Goal: Find specific page/section: Find specific page/section

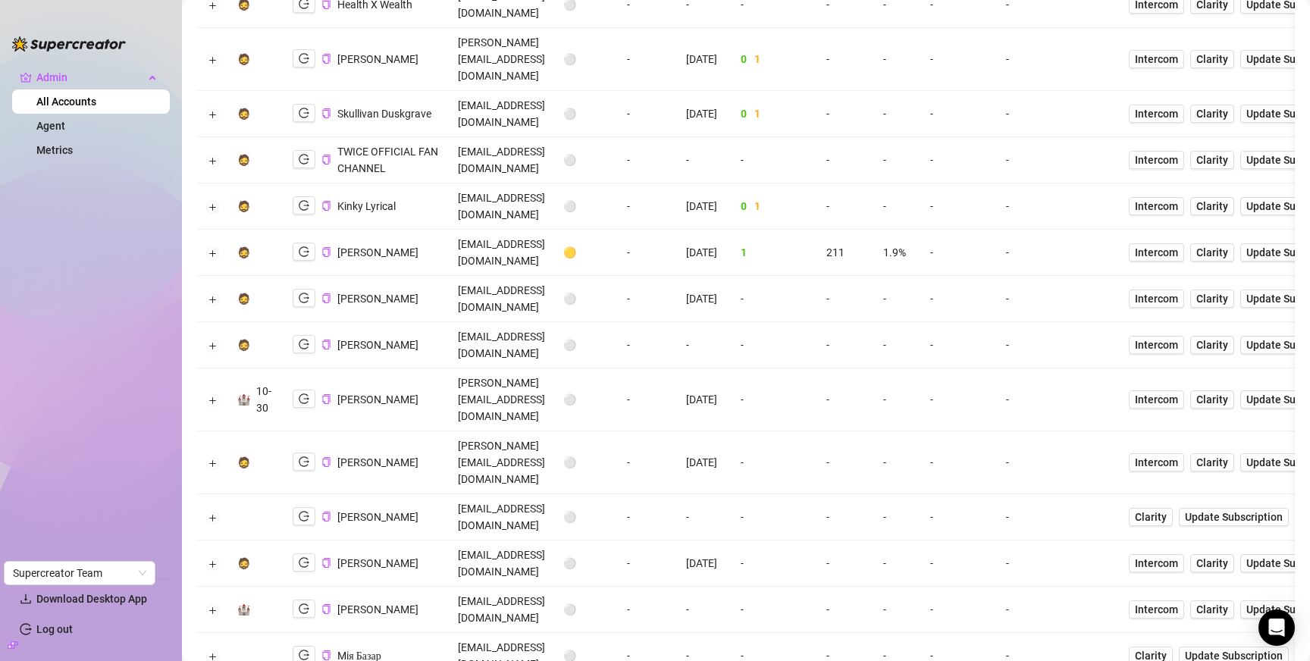
scroll to position [350, 0]
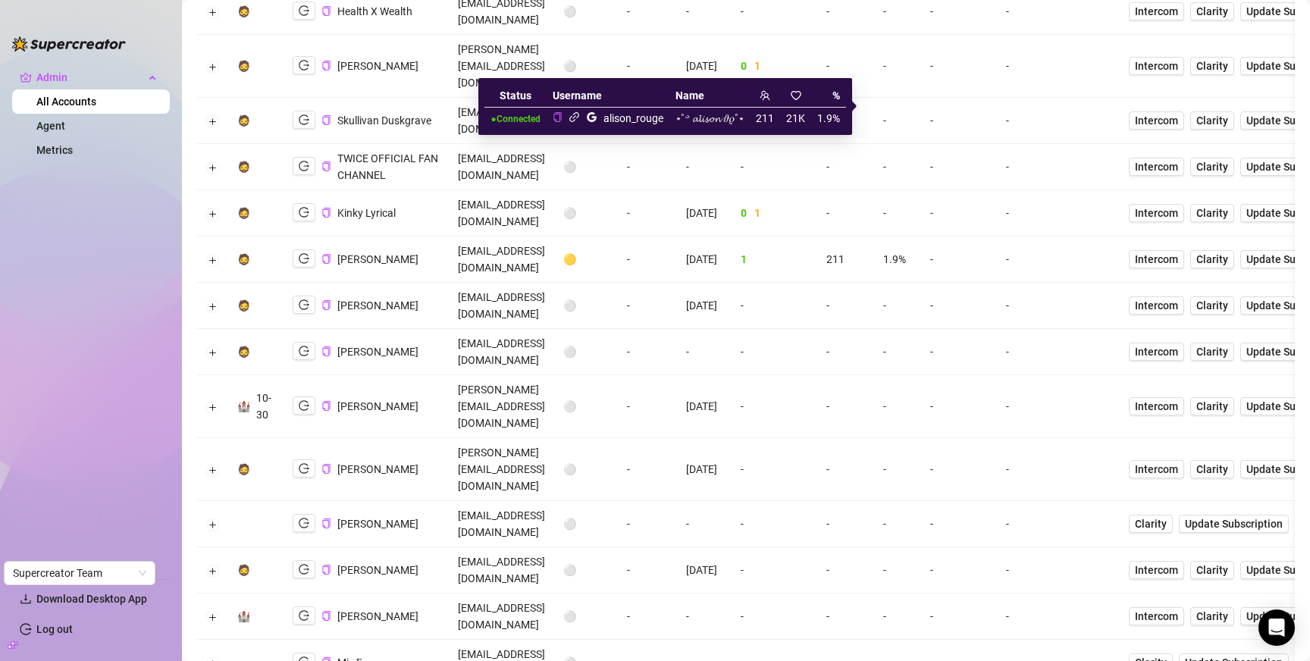
click at [569, 120] on icon "link" at bounding box center [574, 116] width 11 height 11
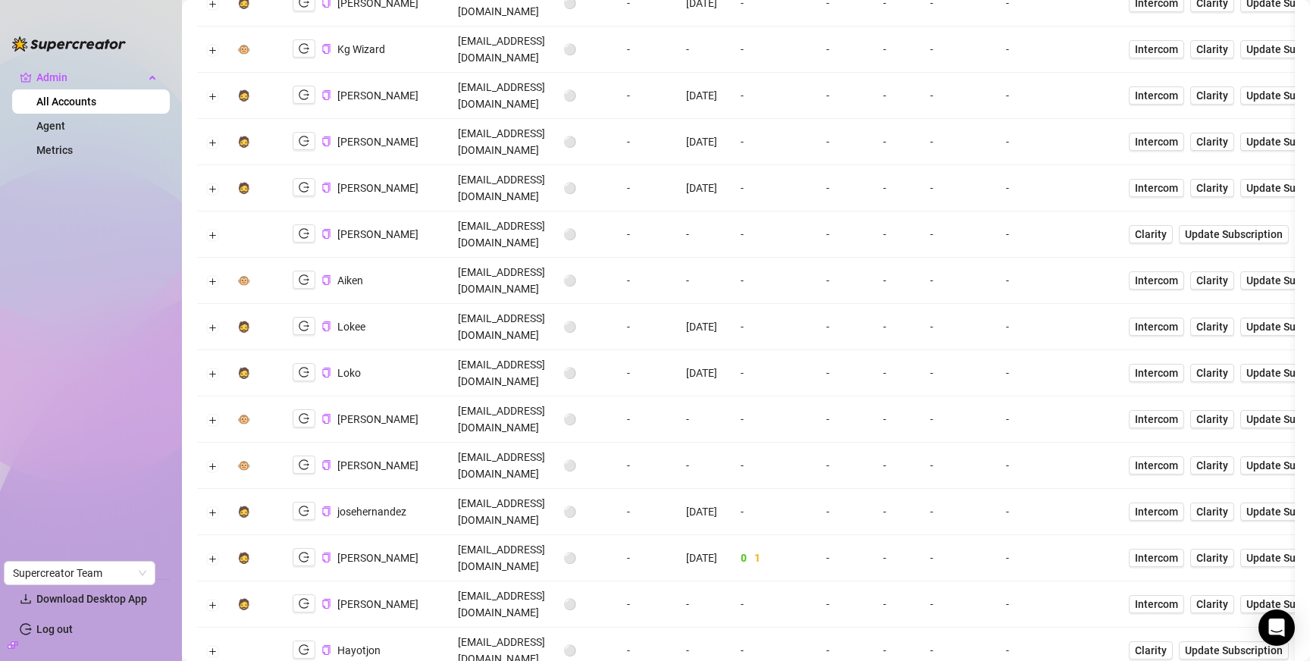
scroll to position [1401, 0]
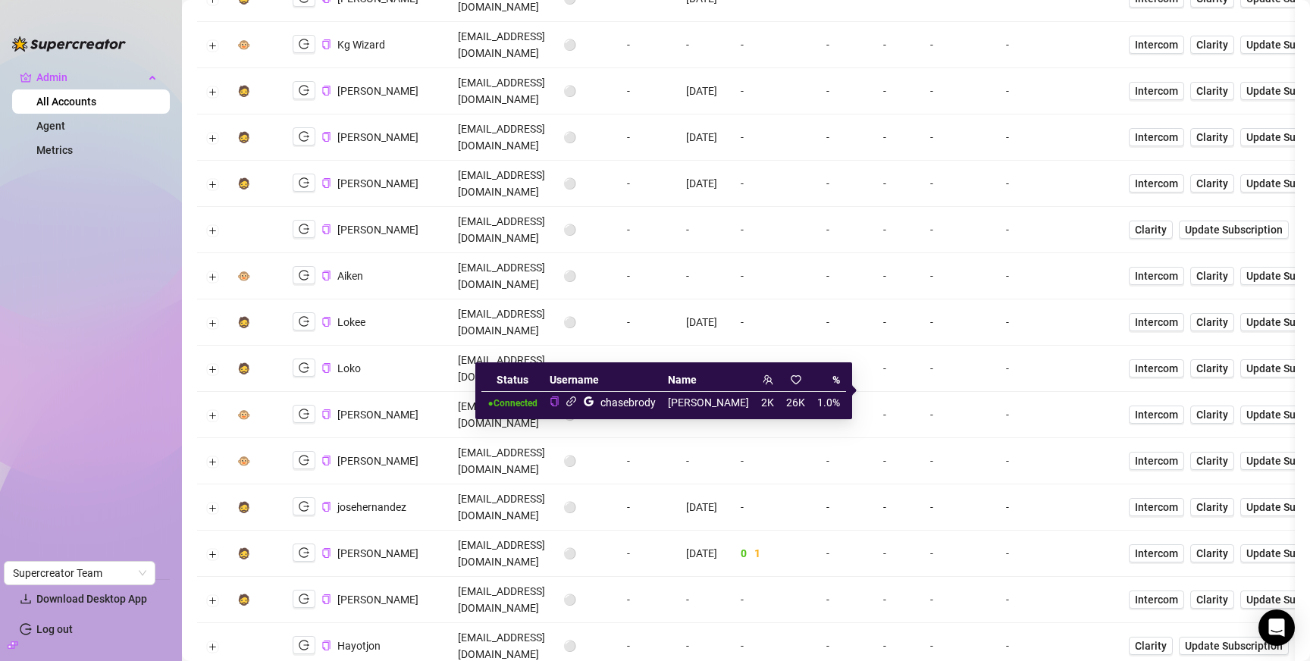
click at [577, 403] on icon "link" at bounding box center [571, 401] width 11 height 11
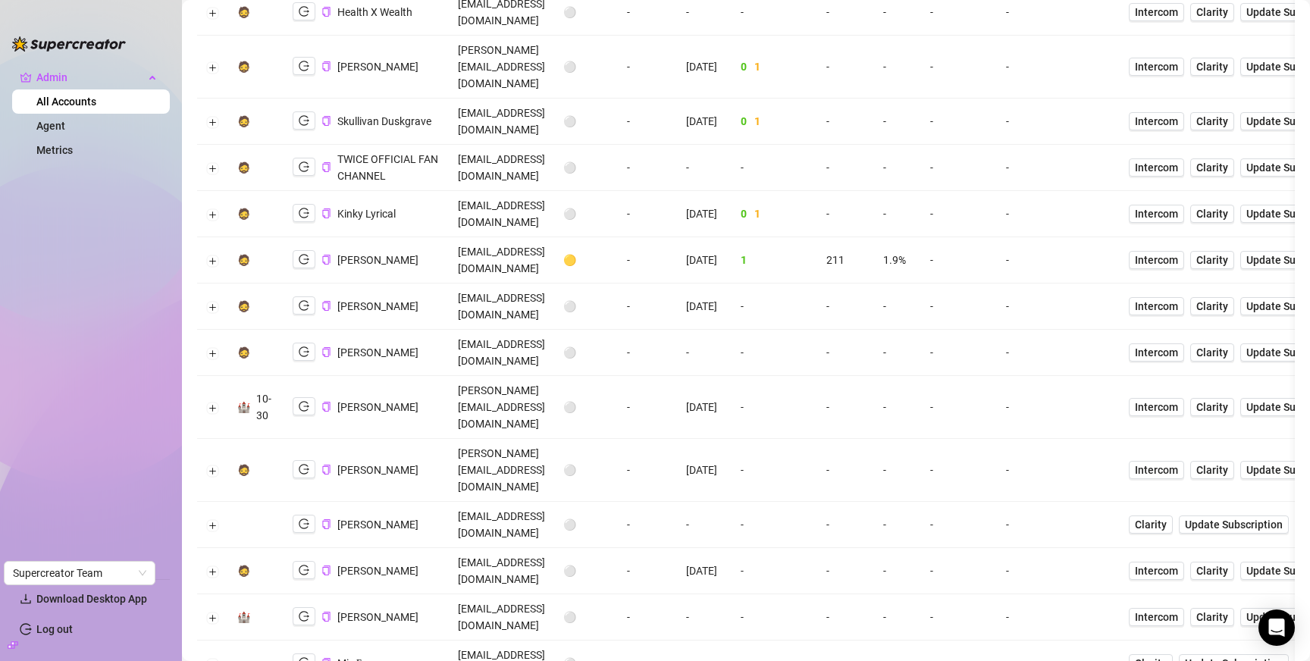
scroll to position [325, 0]
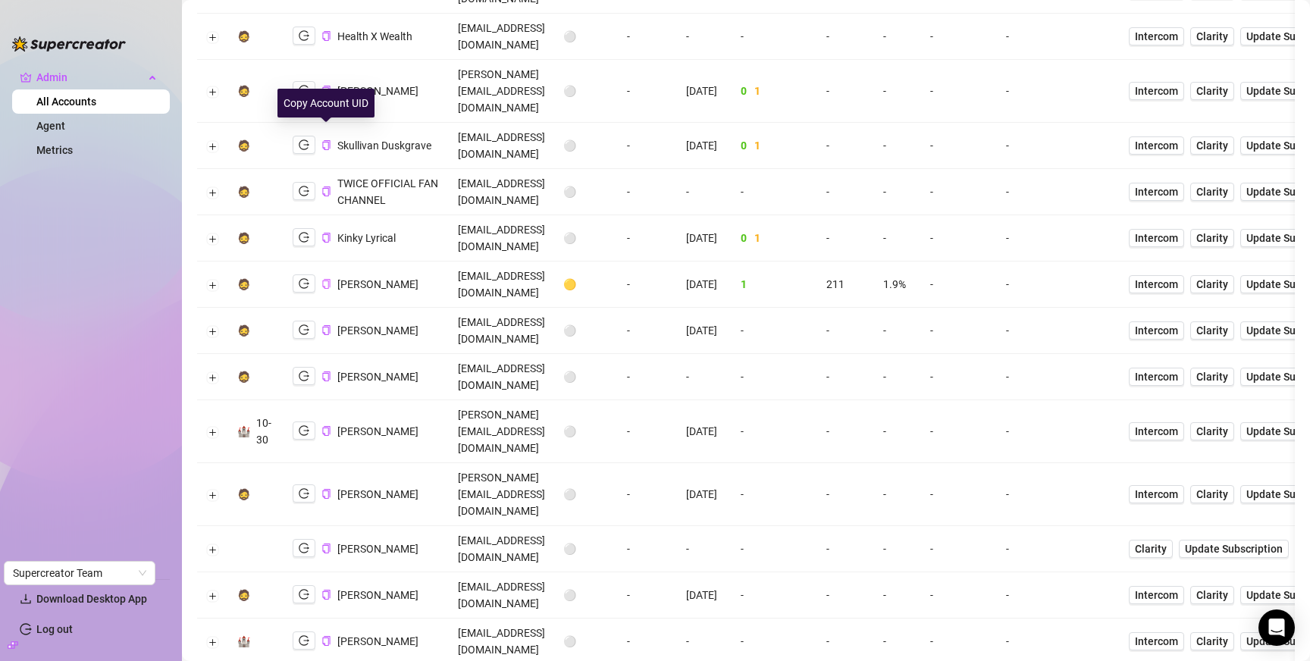
click at [328, 279] on icon "copy" at bounding box center [326, 284] width 8 height 10
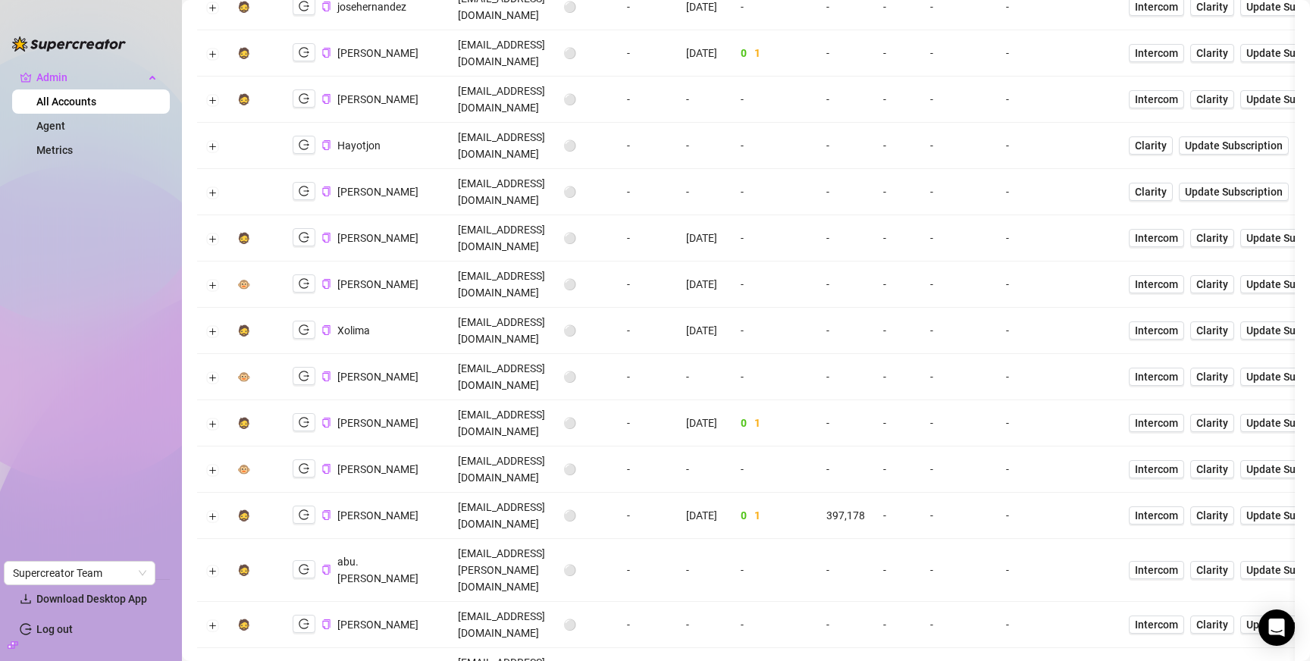
scroll to position [1993, 0]
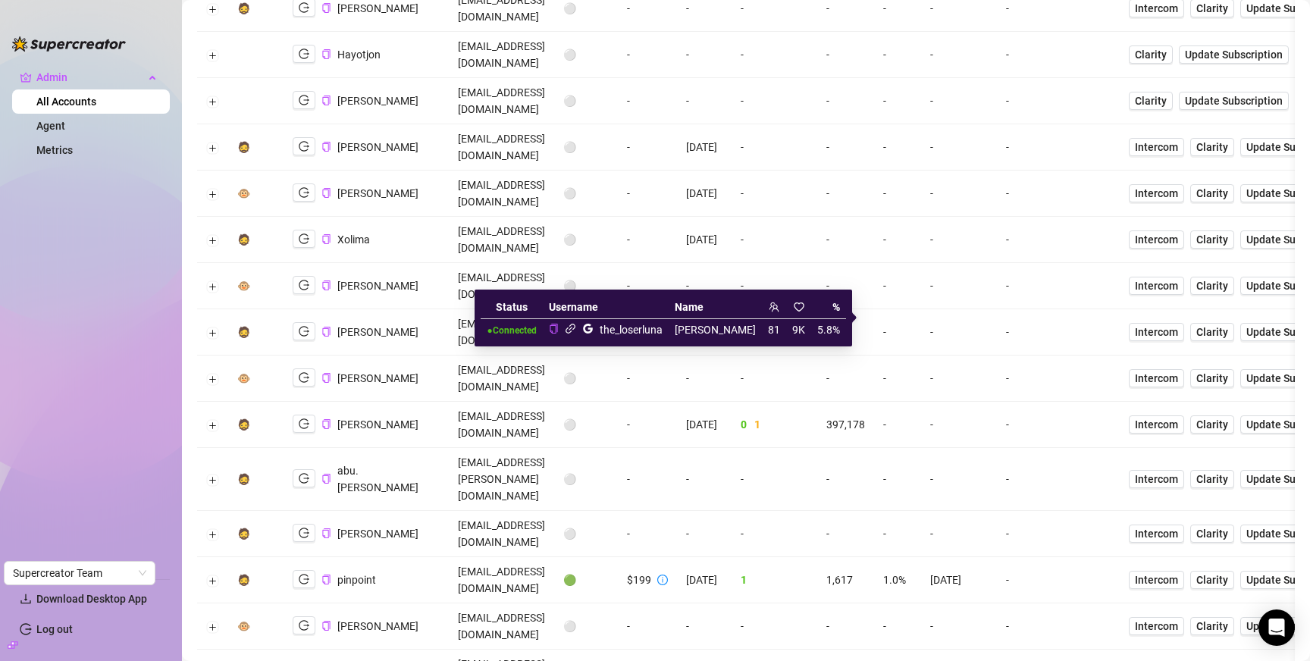
click at [576, 328] on icon "link" at bounding box center [570, 328] width 11 height 11
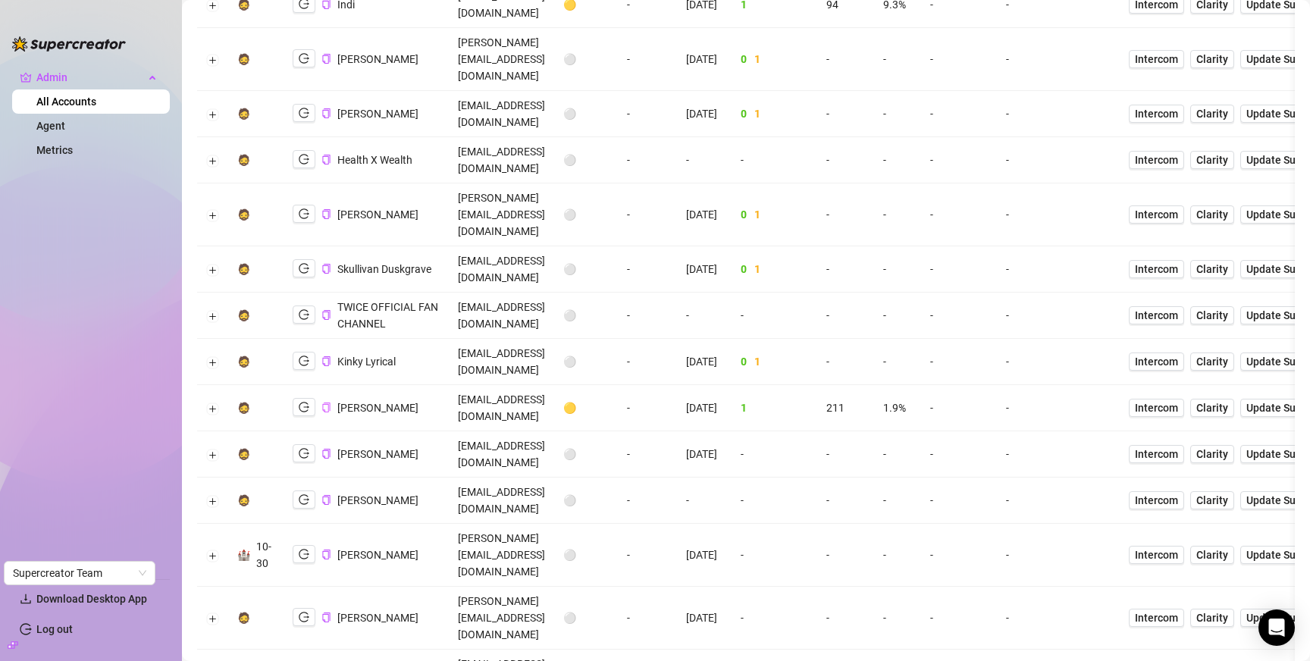
scroll to position [0, 0]
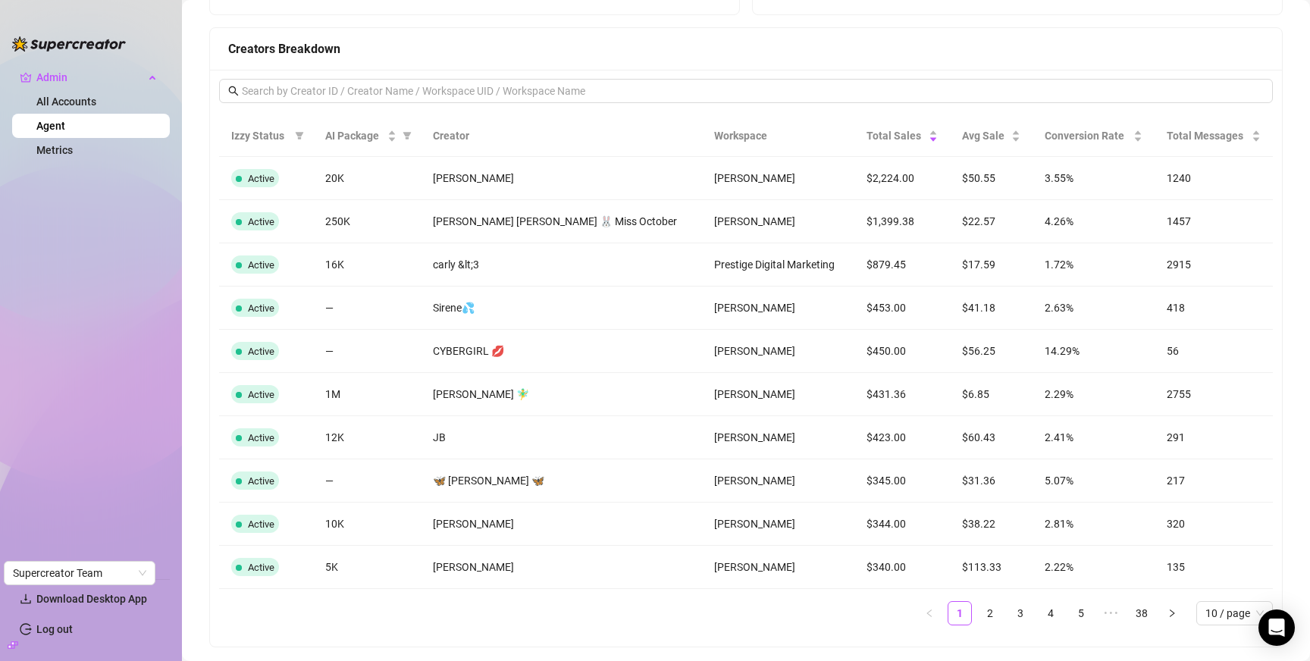
scroll to position [1449, 0]
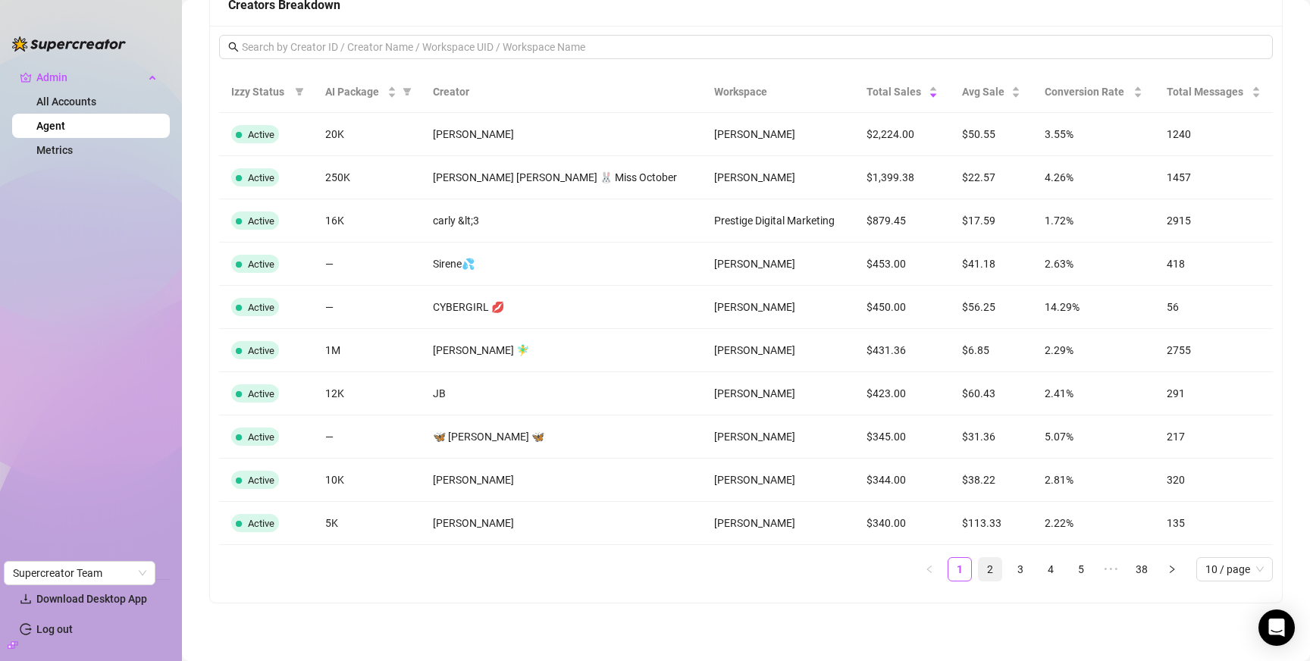
click at [980, 564] on link "2" at bounding box center [990, 569] width 23 height 23
